Goal: Task Accomplishment & Management: Manage account settings

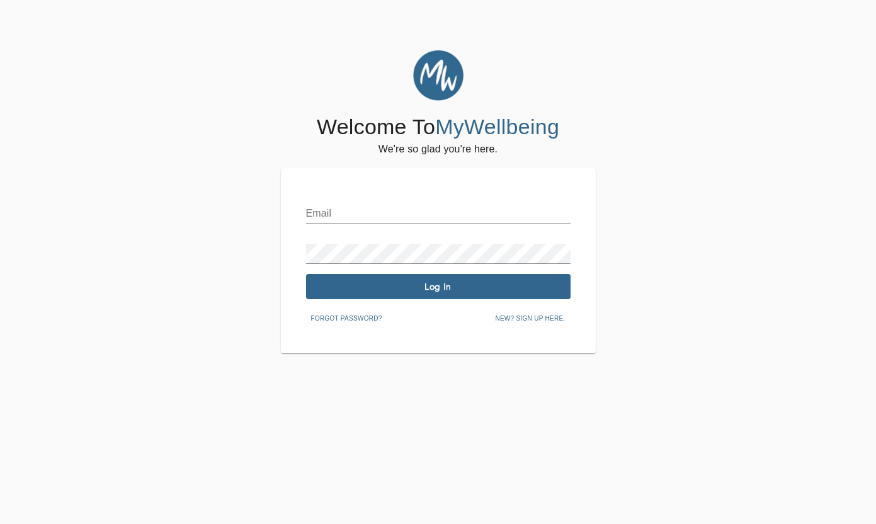
click at [361, 216] on input "text" at bounding box center [438, 213] width 265 height 20
type input "[EMAIL_ADDRESS][DOMAIN_NAME]"
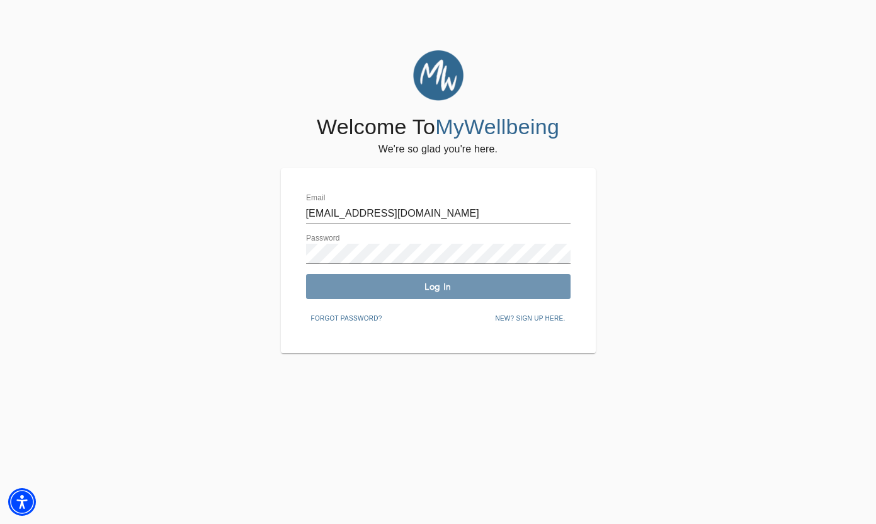
click at [478, 288] on span "Log In" at bounding box center [438, 287] width 254 height 12
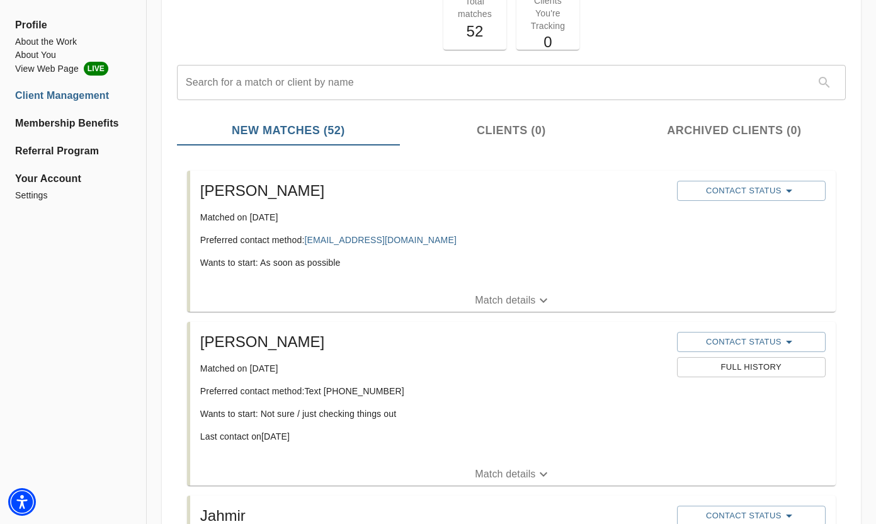
scroll to position [94, 0]
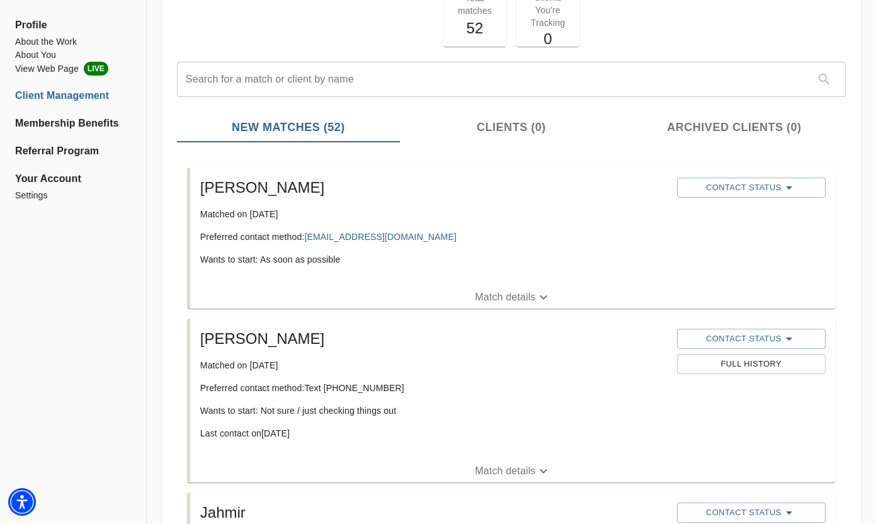
click at [503, 299] on p "Match details" at bounding box center [505, 297] width 60 height 15
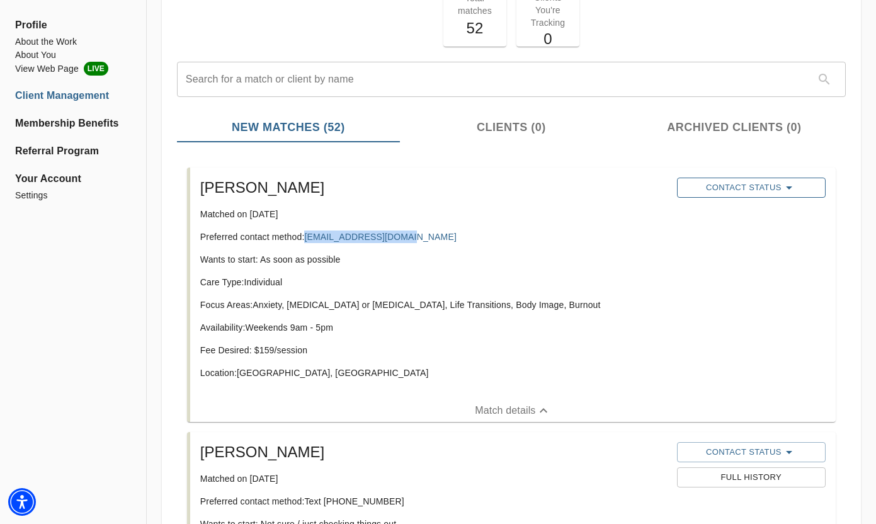
click at [715, 191] on span "Contact Status" at bounding box center [751, 187] width 136 height 15
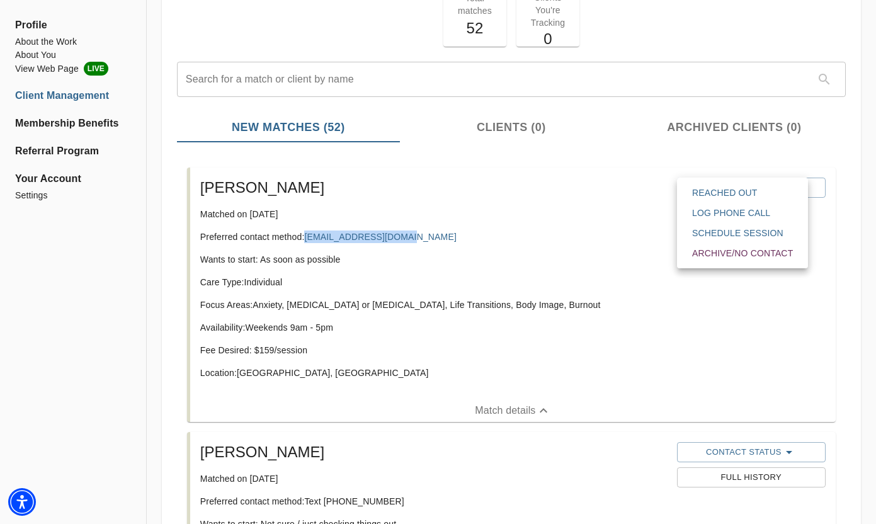
click at [711, 191] on span "Reached Out" at bounding box center [742, 192] width 101 height 13
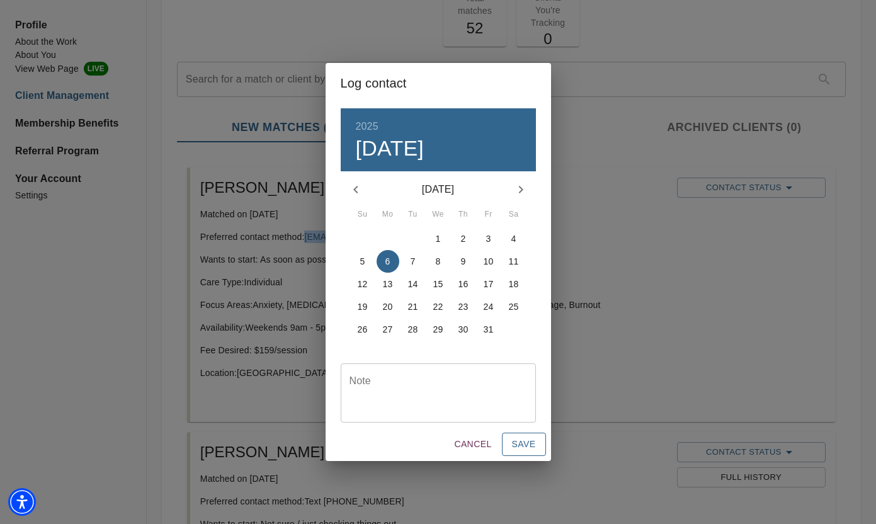
click at [518, 440] on span "Save" at bounding box center [524, 444] width 24 height 16
